Goal: Task Accomplishment & Management: Manage account settings

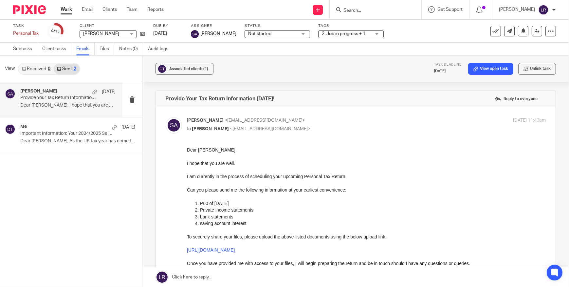
scroll to position [149, 0]
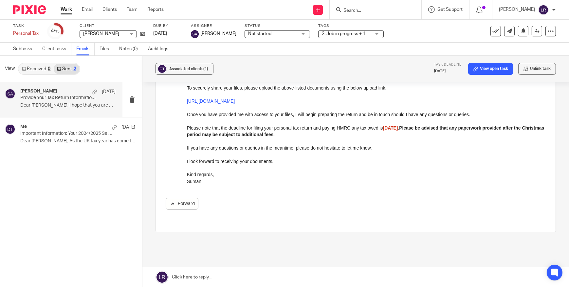
click at [361, 10] on input "Search" at bounding box center [372, 11] width 59 height 6
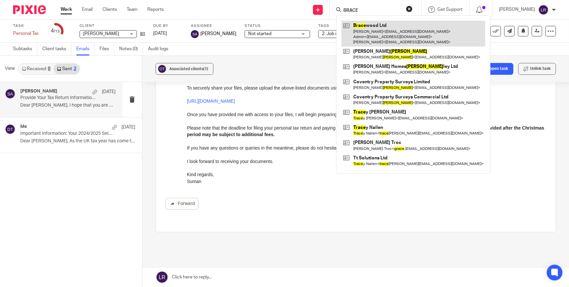
type input "BRACE"
click at [388, 24] on link at bounding box center [414, 34] width 144 height 26
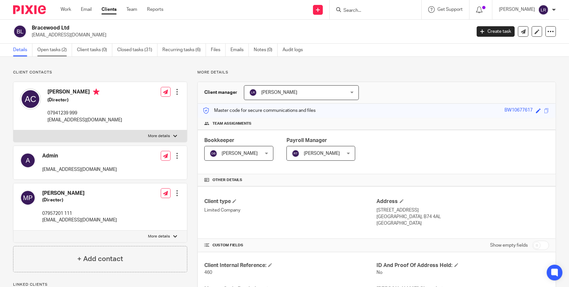
click at [59, 55] on link "Open tasks (2)" at bounding box center [54, 50] width 35 height 13
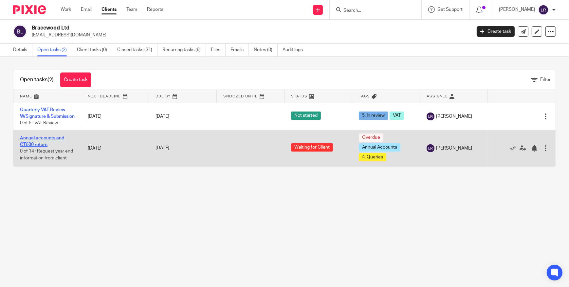
click at [46, 145] on link "Annual accounts and CT600 return" at bounding box center [42, 141] width 44 height 11
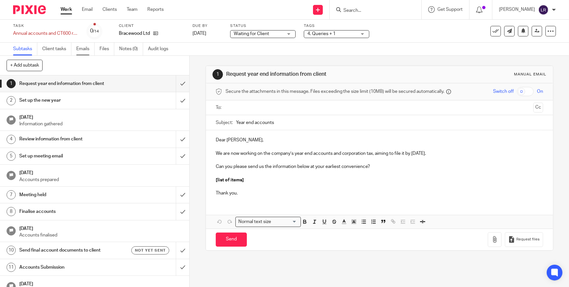
click at [85, 52] on link "Emails" at bounding box center [85, 49] width 18 height 13
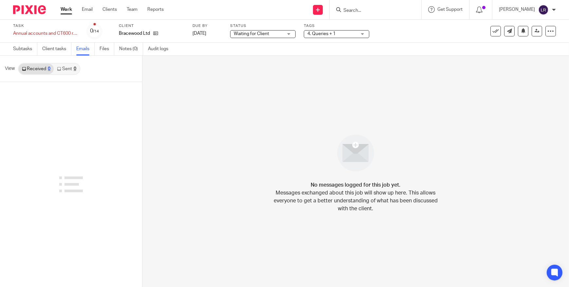
click at [59, 68] on icon at bounding box center [59, 69] width 4 height 4
click at [31, 69] on link "Received 0" at bounding box center [36, 69] width 35 height 10
click at [62, 70] on link "Sent 0" at bounding box center [67, 69] width 26 height 10
click at [36, 68] on link "Received 0" at bounding box center [36, 69] width 35 height 10
click at [62, 66] on link "Sent 0" at bounding box center [67, 69] width 26 height 10
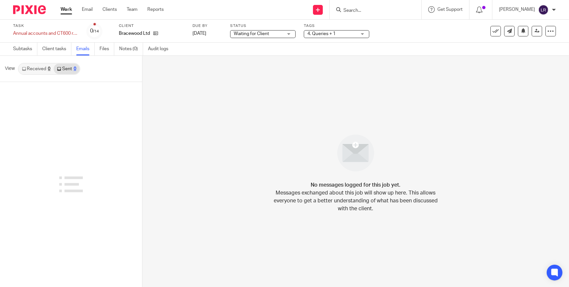
click at [33, 64] on link "Received 0" at bounding box center [36, 69] width 35 height 10
click at [65, 65] on link "Sent 0" at bounding box center [67, 69] width 26 height 10
click at [33, 66] on link "Received 0" at bounding box center [36, 69] width 35 height 10
click at [363, 6] on form at bounding box center [378, 10] width 70 height 8
click at [358, 14] on div at bounding box center [376, 9] width 92 height 19
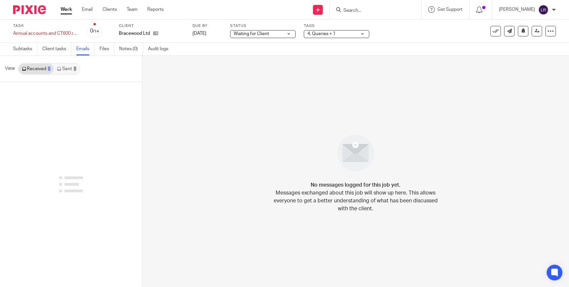
click at [357, 8] on input "Search" at bounding box center [372, 11] width 59 height 6
drag, startPoint x: 375, startPoint y: 10, endPoint x: 363, endPoint y: 8, distance: 11.9
click at [363, 8] on input "ROOPIKA" at bounding box center [372, 11] width 59 height 6
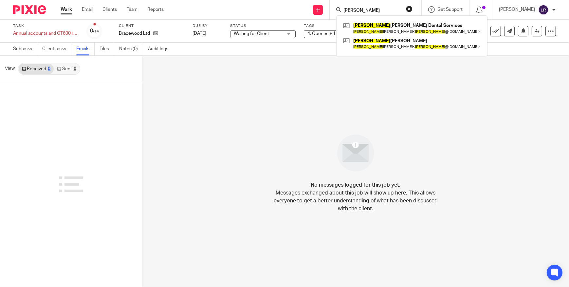
drag, startPoint x: 380, startPoint y: 9, endPoint x: 347, endPoint y: 8, distance: 33.4
click at [347, 8] on div "ROOPA" at bounding box center [374, 10] width 76 height 8
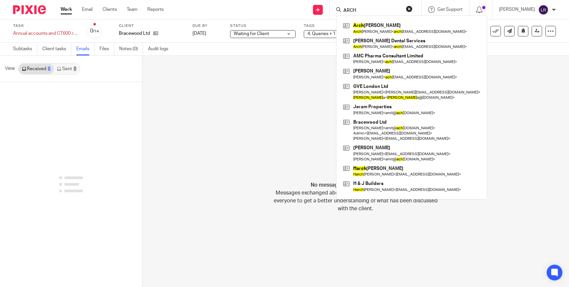
type input "ARCH"
click at [413, 10] on button "reset" at bounding box center [409, 9] width 7 height 7
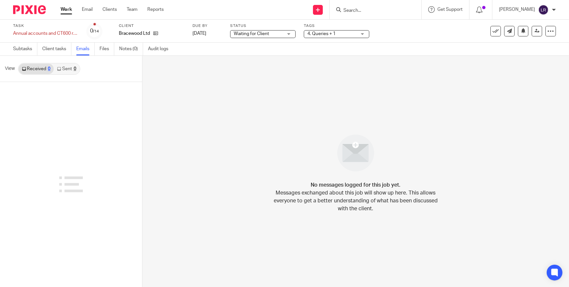
click at [364, 11] on input "Search" at bounding box center [372, 11] width 59 height 6
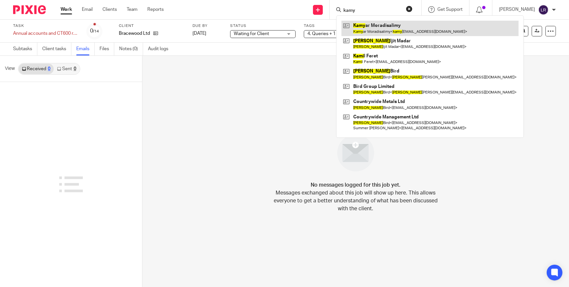
type input "kamy"
click at [372, 25] on link at bounding box center [430, 28] width 177 height 15
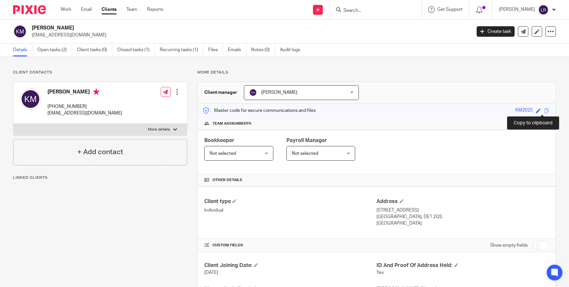
click at [544, 109] on span at bounding box center [546, 110] width 5 height 5
click at [54, 43] on div "[PERSON_NAME] [EMAIL_ADDRESS][DOMAIN_NAME] Create task Update from Companies Ho…" at bounding box center [284, 32] width 569 height 24
click at [53, 48] on link "Open tasks (2)" at bounding box center [54, 50] width 35 height 13
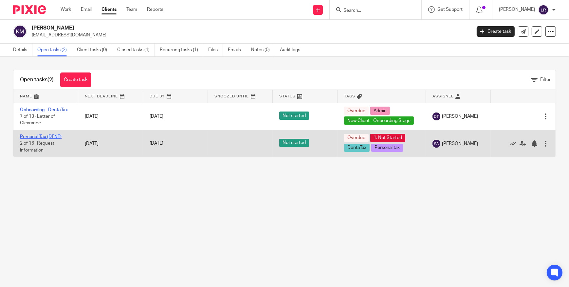
click at [45, 136] on link "Personal Tax (DENT)" at bounding box center [41, 136] width 42 height 5
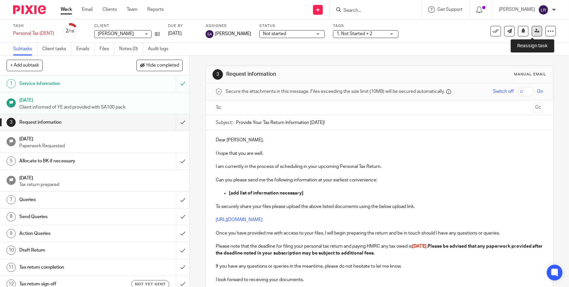
click at [535, 31] on icon at bounding box center [537, 30] width 5 height 5
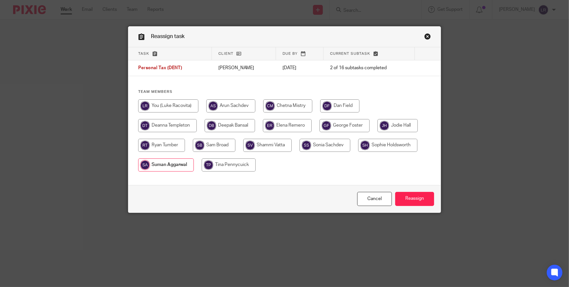
click at [175, 104] on input "radio" at bounding box center [168, 105] width 60 height 13
radio input "true"
click at [419, 199] on input "Reassign" at bounding box center [414, 199] width 39 height 14
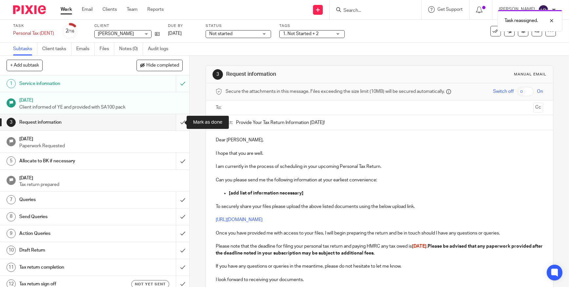
click at [175, 123] on input "submit" at bounding box center [94, 122] width 189 height 16
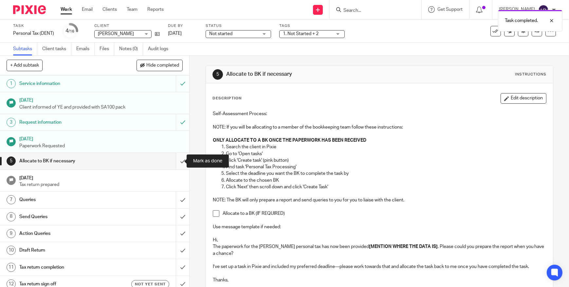
click at [175, 161] on input "submit" at bounding box center [94, 161] width 189 height 16
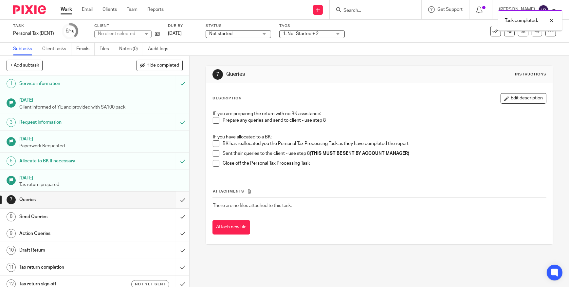
click at [175, 199] on input "submit" at bounding box center [94, 199] width 189 height 16
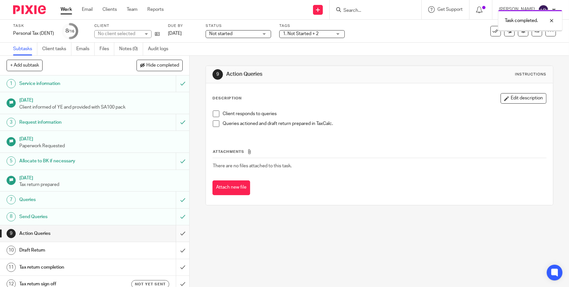
click at [177, 232] on input "submit" at bounding box center [94, 233] width 189 height 16
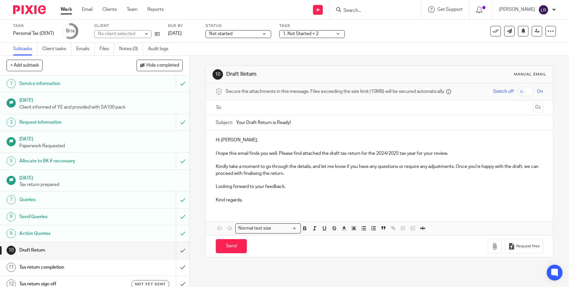
click at [177, 249] on input "submit" at bounding box center [94, 250] width 189 height 16
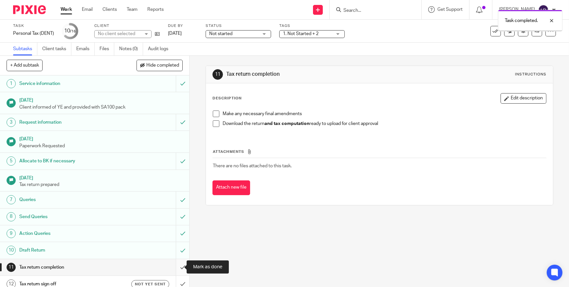
click at [178, 265] on input "submit" at bounding box center [94, 267] width 189 height 16
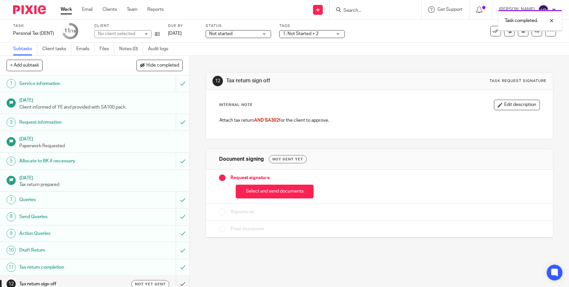
click at [236, 33] on span "Not started" at bounding box center [233, 33] width 49 height 7
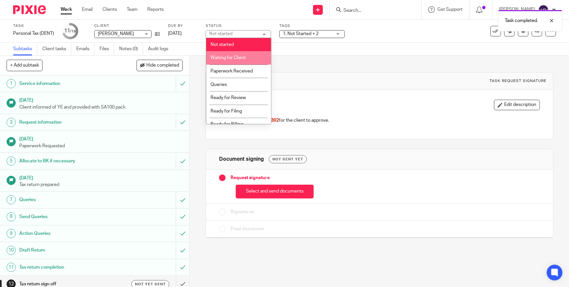
click at [240, 56] on span "Waiting for Client" at bounding box center [228, 57] width 35 height 5
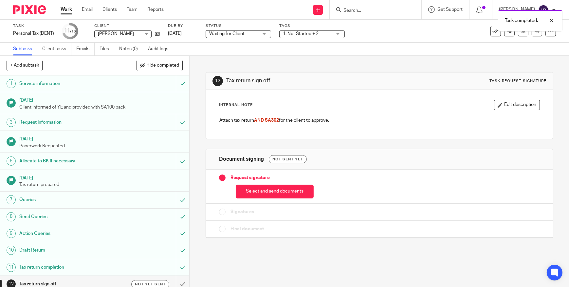
click at [312, 29] on div "Task completed." at bounding box center [424, 19] width 278 height 25
click at [312, 32] on span "1. Not Started + 2" at bounding box center [301, 33] width 36 height 5
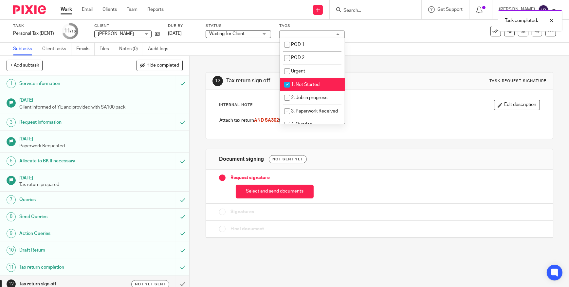
scroll to position [29, 0]
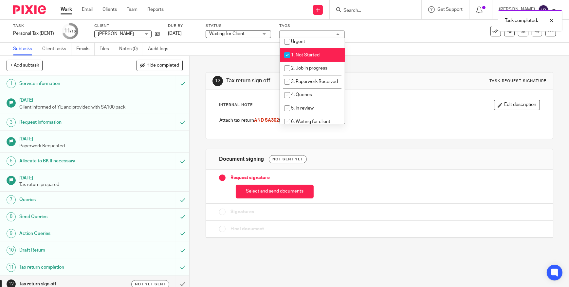
click at [311, 56] on span "1. Not Started" at bounding box center [305, 55] width 28 height 5
checkbox input "false"
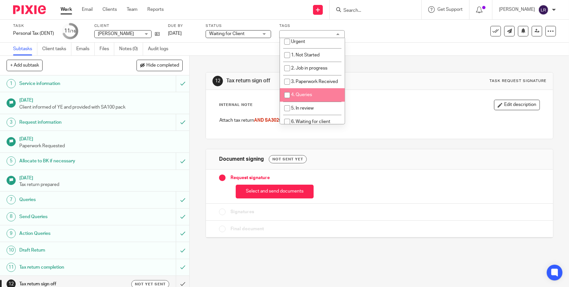
scroll to position [89, 0]
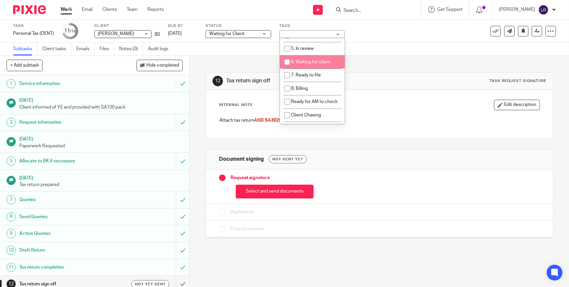
drag, startPoint x: 313, startPoint y: 70, endPoint x: 312, endPoint y: 73, distance: 3.7
click at [313, 68] on li "6. Waiting for client" at bounding box center [312, 61] width 65 height 13
checkbox input "true"
click at [312, 77] on span "7. Ready to file" at bounding box center [306, 75] width 30 height 5
checkbox input "true"
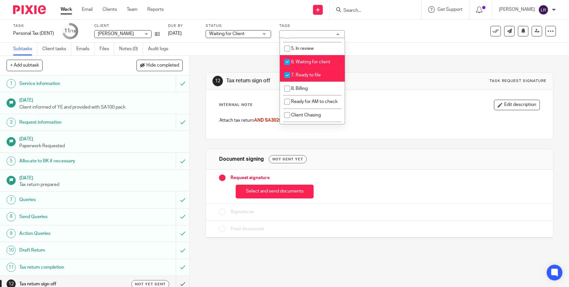
click at [372, 57] on div "12 Tax return sign off Task request signature Internal Note Edit description At…" at bounding box center [380, 150] width 348 height 189
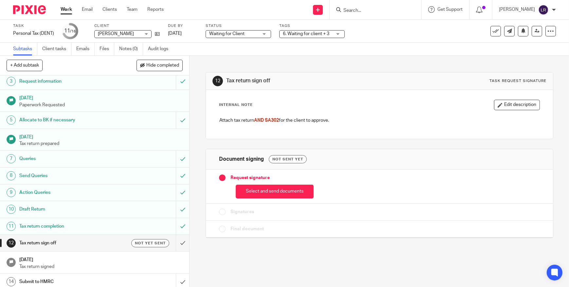
scroll to position [78, 0]
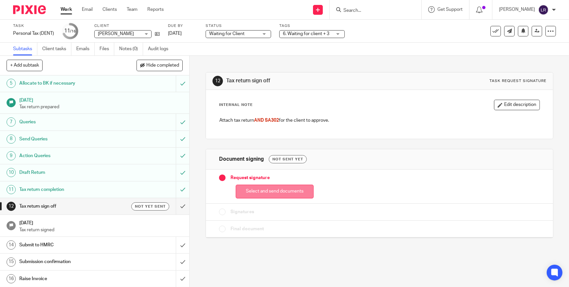
click at [295, 189] on button "Select and send documents" at bounding box center [275, 191] width 78 height 14
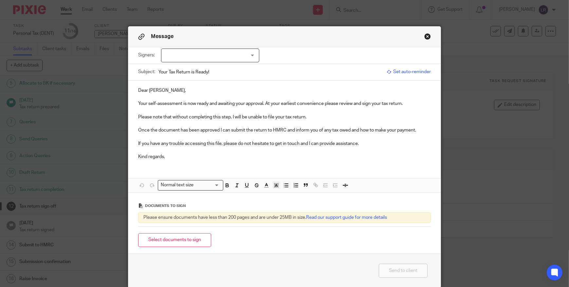
click at [201, 54] on div at bounding box center [210, 55] width 98 height 14
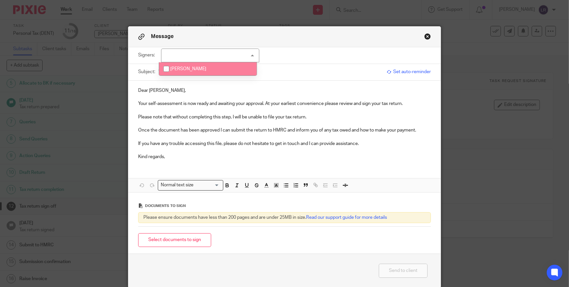
click at [196, 68] on span "[PERSON_NAME]" at bounding box center [188, 68] width 36 height 5
checkbox input "true"
click at [192, 95] on p at bounding box center [284, 97] width 293 height 7
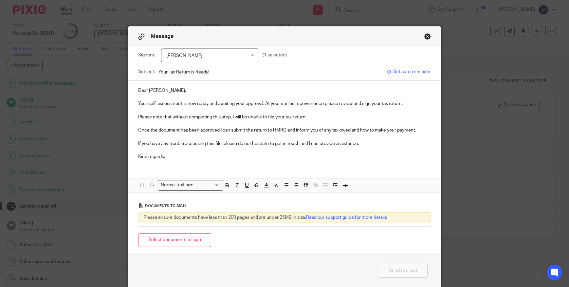
click at [167, 71] on input "Your Tax Return is Ready!" at bounding box center [271, 72] width 225 height 15
type input "Your 2024/25 Tax Return is Ready!"
click at [177, 240] on button "Select documents to sign" at bounding box center [174, 240] width 73 height 14
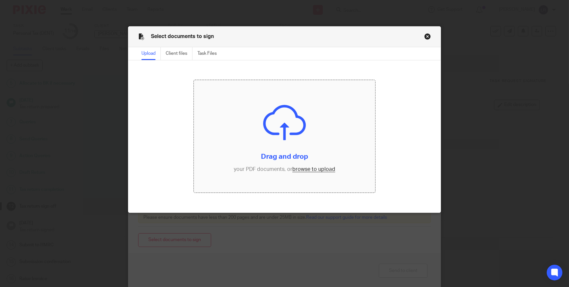
click at [273, 98] on input "file" at bounding box center [284, 136] width 181 height 112
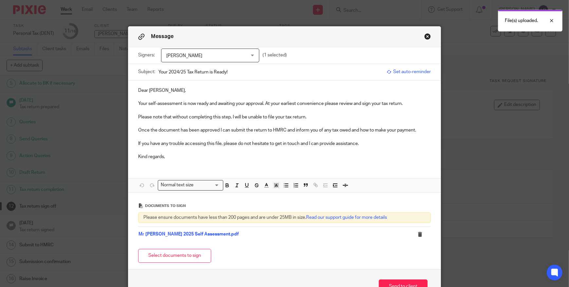
click at [315, 118] on p "Please note that without completing this step, I will be unable to file your ta…" at bounding box center [284, 117] width 293 height 7
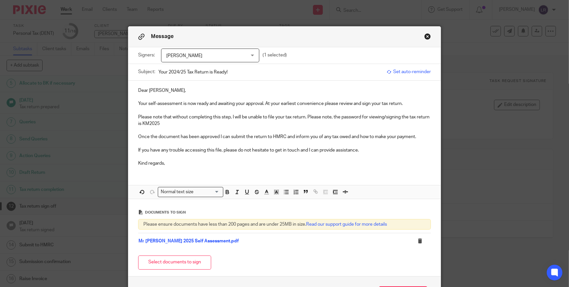
click at [148, 125] on p "Please note that without completing this step, I will be unable to file your ta…" at bounding box center [284, 120] width 293 height 13
click at [224, 191] on icon "button" at bounding box center [227, 192] width 6 height 6
click at [205, 136] on p "Once the document has been approved I can submit the return to HMRC and inform …" at bounding box center [284, 136] width 293 height 7
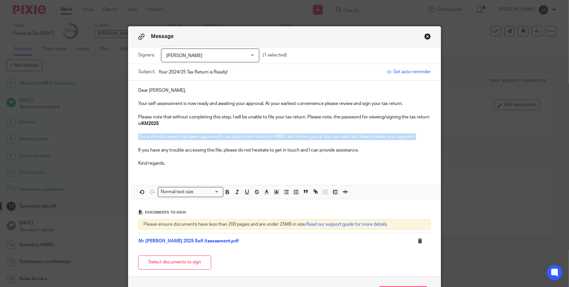
click at [205, 136] on p "Once the document has been approved I can submit the return to HMRC and inform …" at bounding box center [284, 136] width 293 height 7
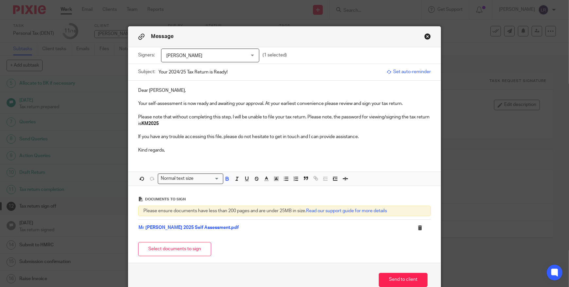
click at [147, 103] on p "Your self-assessment is now ready and awaiting your approval. At your earliest …" at bounding box center [284, 103] width 293 height 7
click at [243, 138] on p "If you have any trouble accessing this file, please do not hesitate to get in t…" at bounding box center [284, 136] width 293 height 7
click at [399, 282] on button "Send to client" at bounding box center [403, 280] width 49 height 14
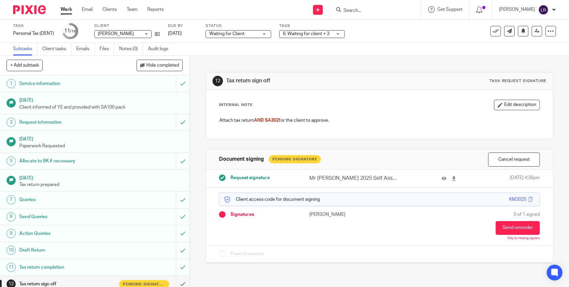
click at [376, 12] on input "Search" at bounding box center [372, 11] width 59 height 6
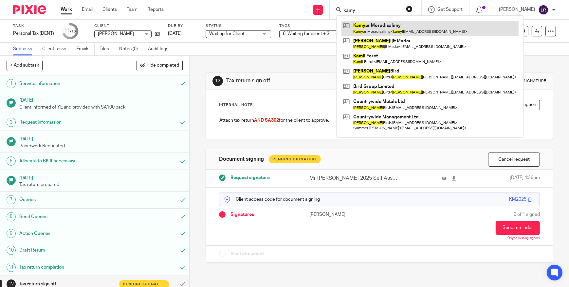
type input "kamy"
click at [381, 26] on link at bounding box center [430, 28] width 177 height 15
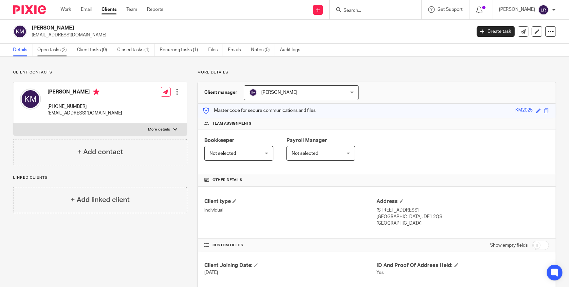
click at [50, 46] on link "Open tasks (2)" at bounding box center [54, 50] width 35 height 13
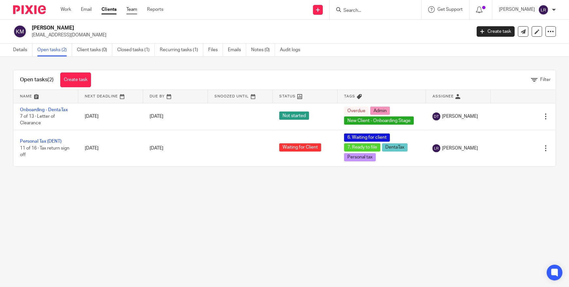
click at [136, 10] on link "Team" at bounding box center [131, 9] width 11 height 7
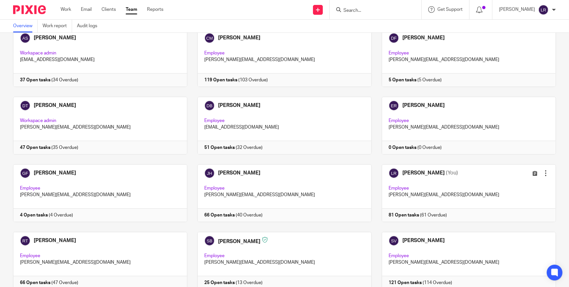
scroll to position [89, 0]
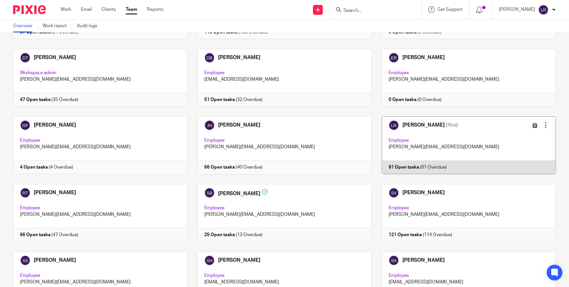
click at [407, 125] on link at bounding box center [464, 145] width 184 height 58
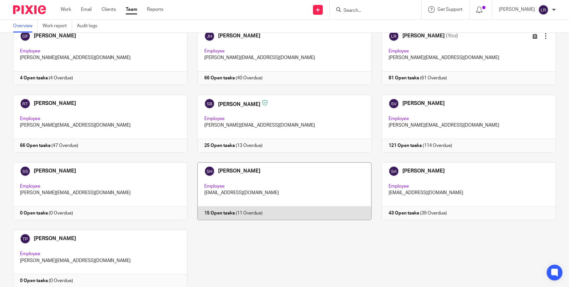
scroll to position [179, 0]
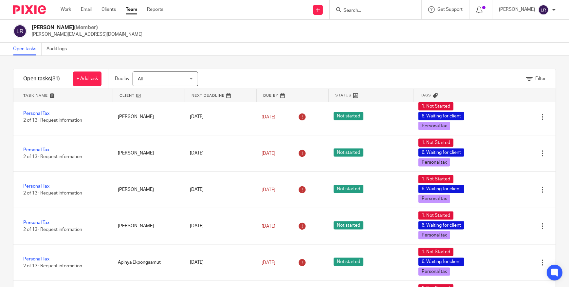
scroll to position [1786, 0]
